Goal: Transaction & Acquisition: Subscribe to service/newsletter

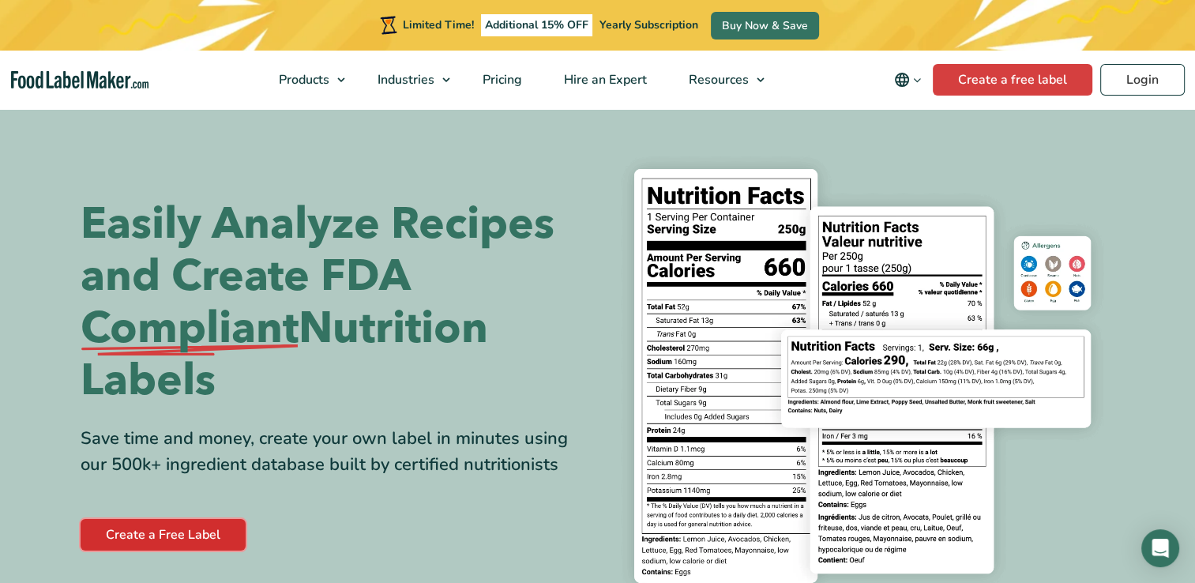
click at [169, 538] on link "Create a Free Label" at bounding box center [163, 535] width 165 height 32
click at [513, 81] on span "Pricing" at bounding box center [501, 79] width 46 height 17
